Goal: Task Accomplishment & Management: Manage account settings

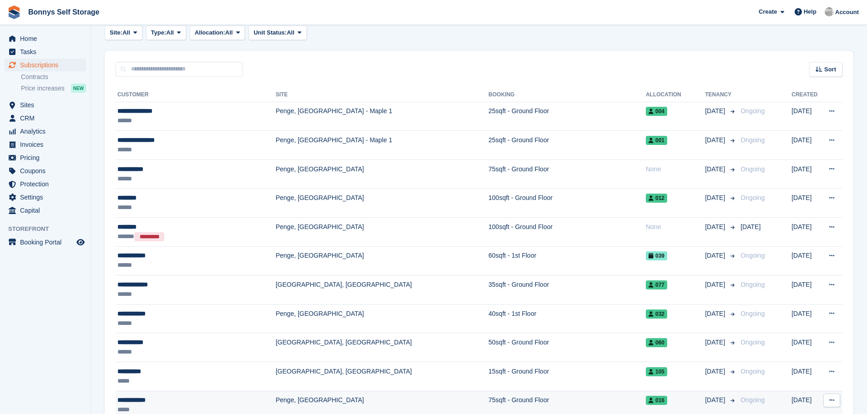
scroll to position [45, 0]
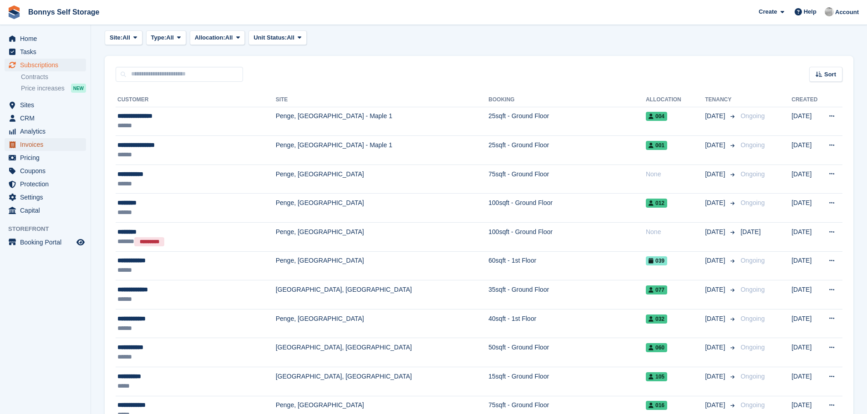
click at [30, 144] on span "Invoices" at bounding box center [47, 144] width 55 height 13
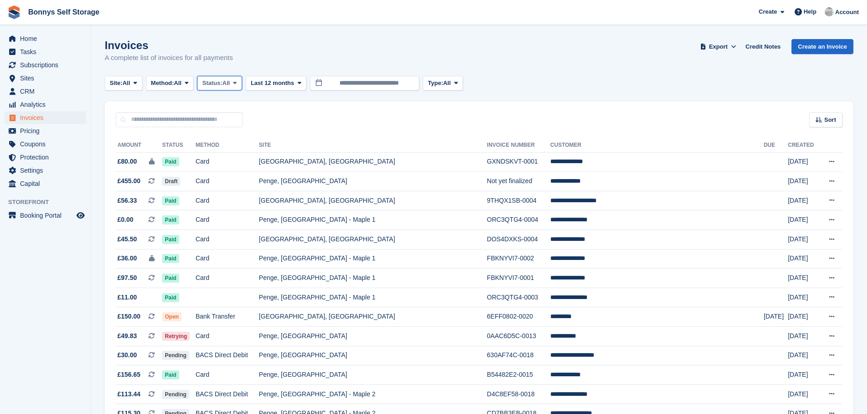
click at [237, 81] on icon at bounding box center [235, 83] width 4 height 6
click at [225, 155] on link "Open" at bounding box center [240, 154] width 79 height 16
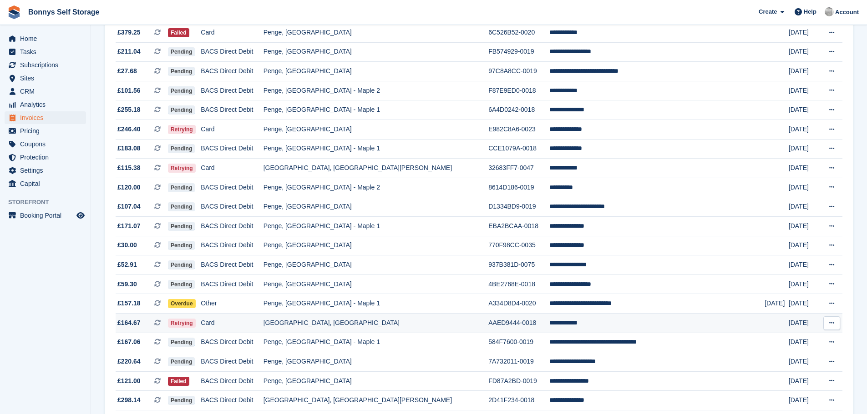
scroll to position [285, 0]
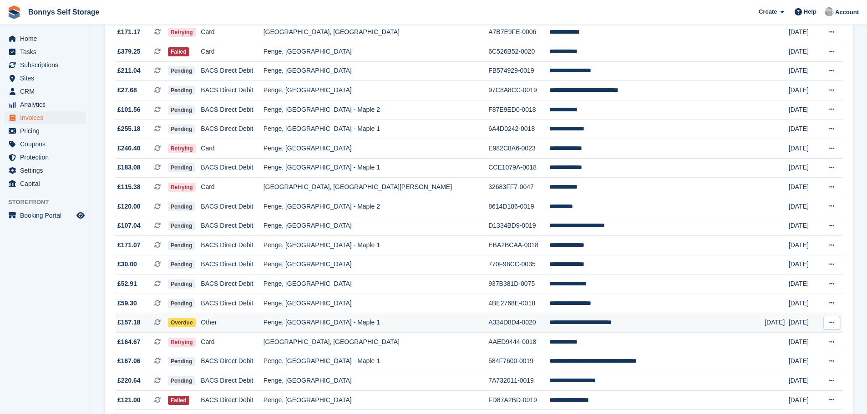
click at [336, 324] on td "Penge, [GEOGRAPHIC_DATA] - Maple 1" at bounding box center [375, 323] width 225 height 20
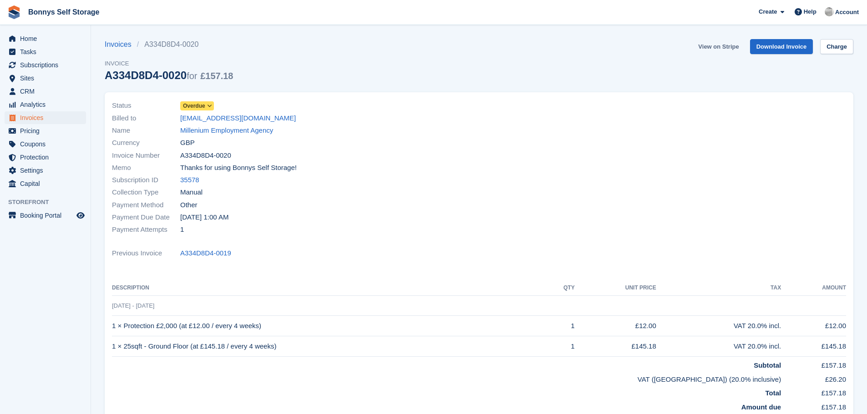
click at [721, 46] on link "View on Stripe" at bounding box center [718, 46] width 48 height 15
